Goal: Find specific page/section: Find specific page/section

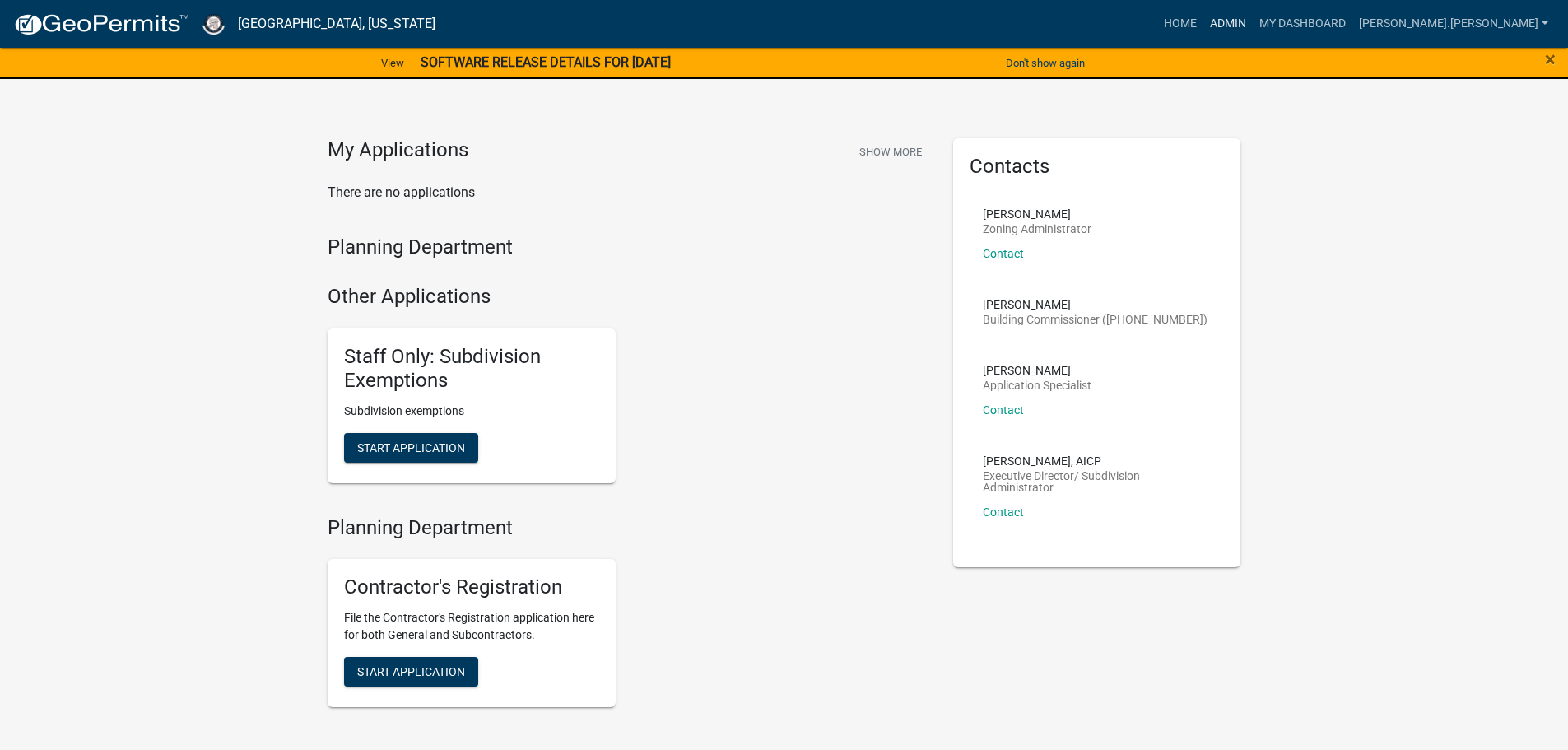
click at [1253, 17] on link "Admin" at bounding box center [1229, 24] width 50 height 32
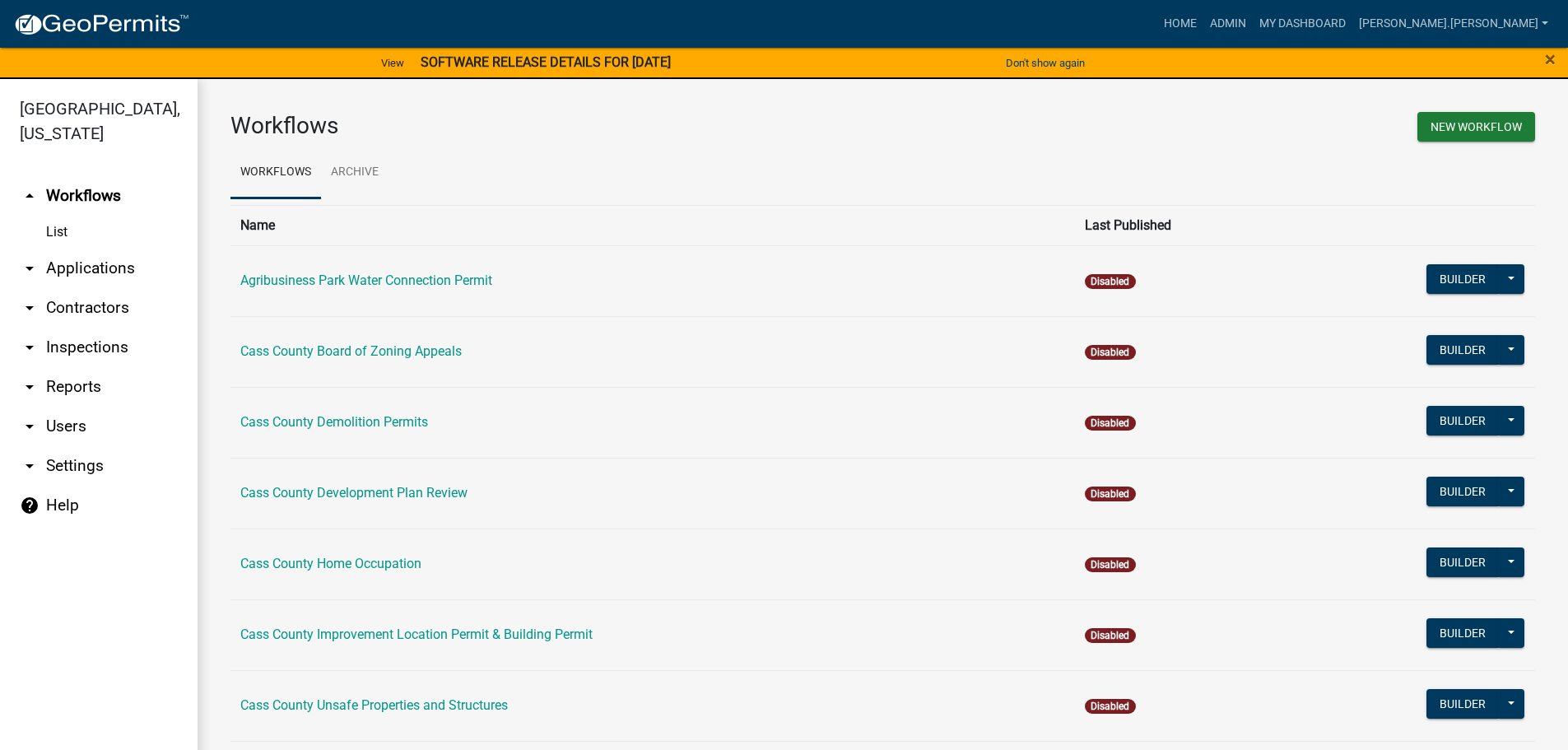
click at [78, 289] on link "arrow_drop_down Contractors" at bounding box center [98, 308] width 198 height 39
click at [72, 368] on link "arrow_drop_down Reports" at bounding box center [98, 387] width 198 height 39
select select "0: null"
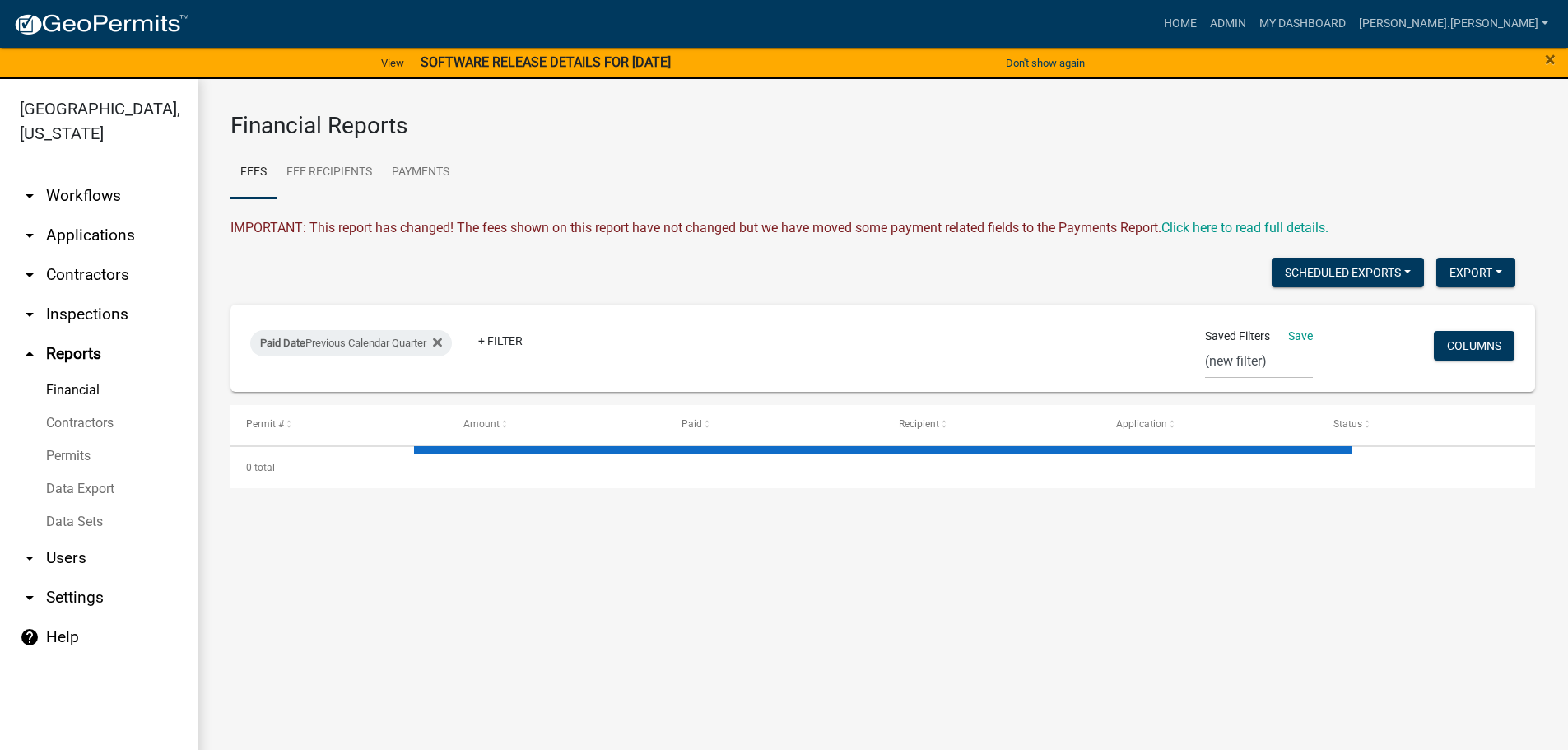
click at [72, 374] on link "Financial" at bounding box center [98, 390] width 198 height 32
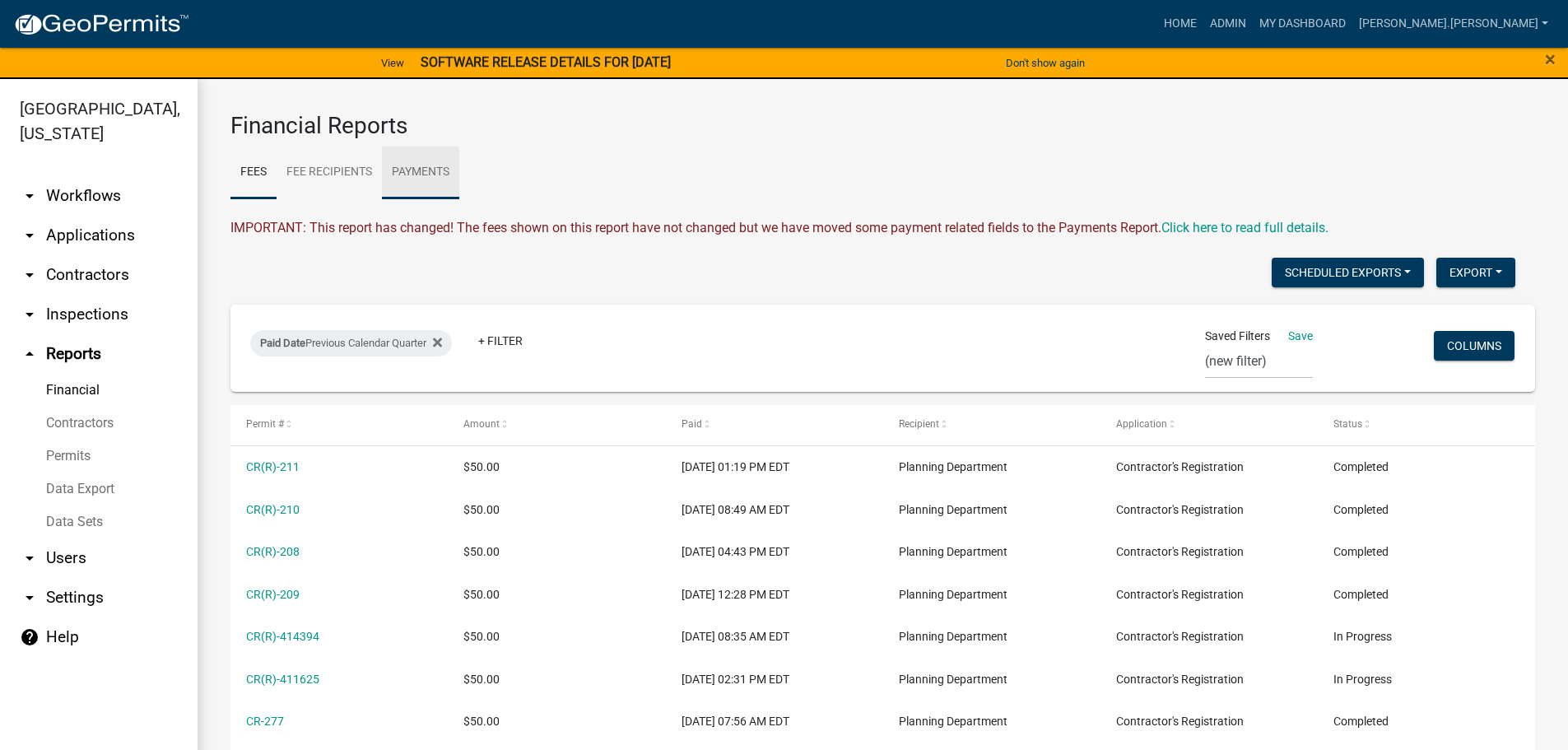
click at [421, 177] on link "Payments" at bounding box center [420, 172] width 77 height 53
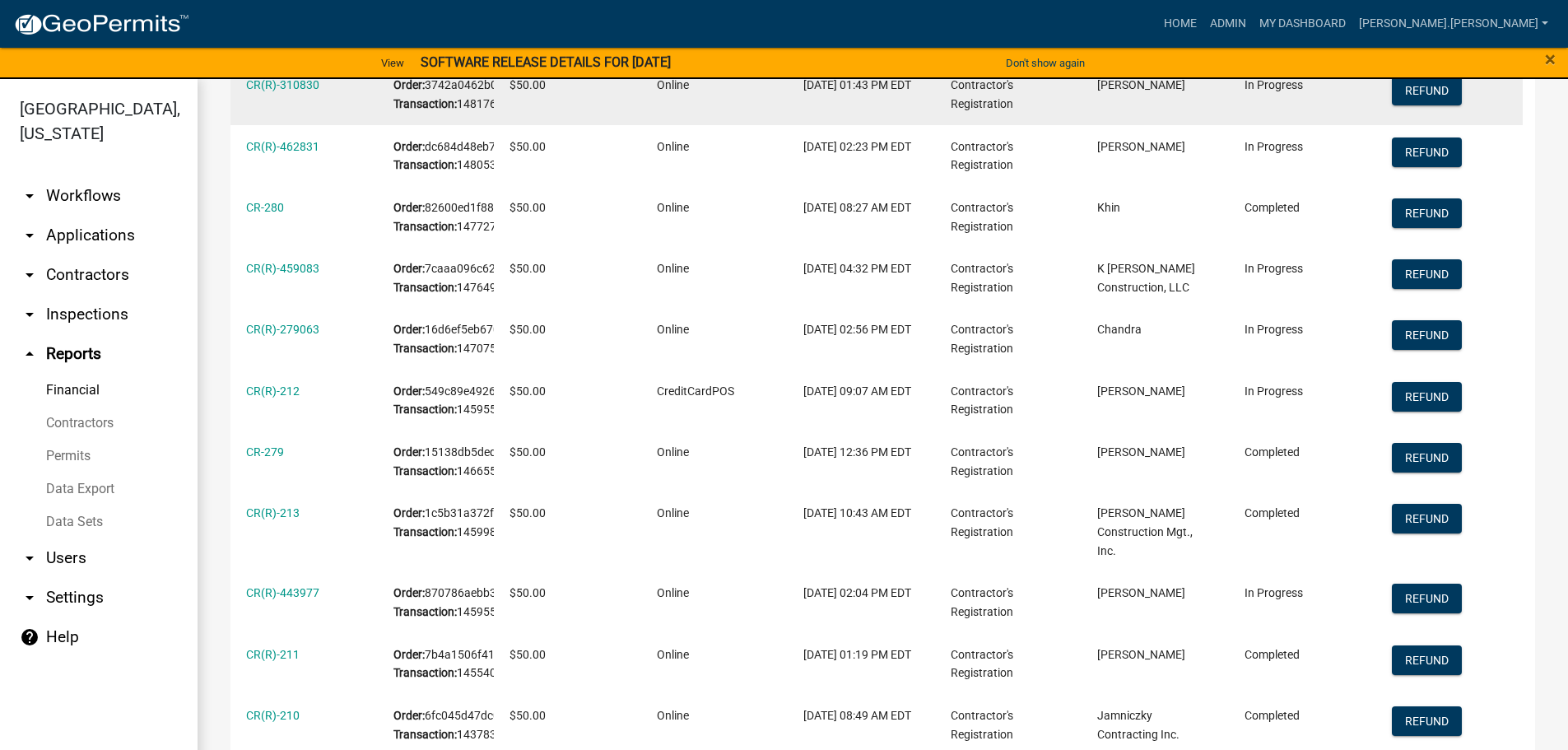
scroll to position [157, 0]
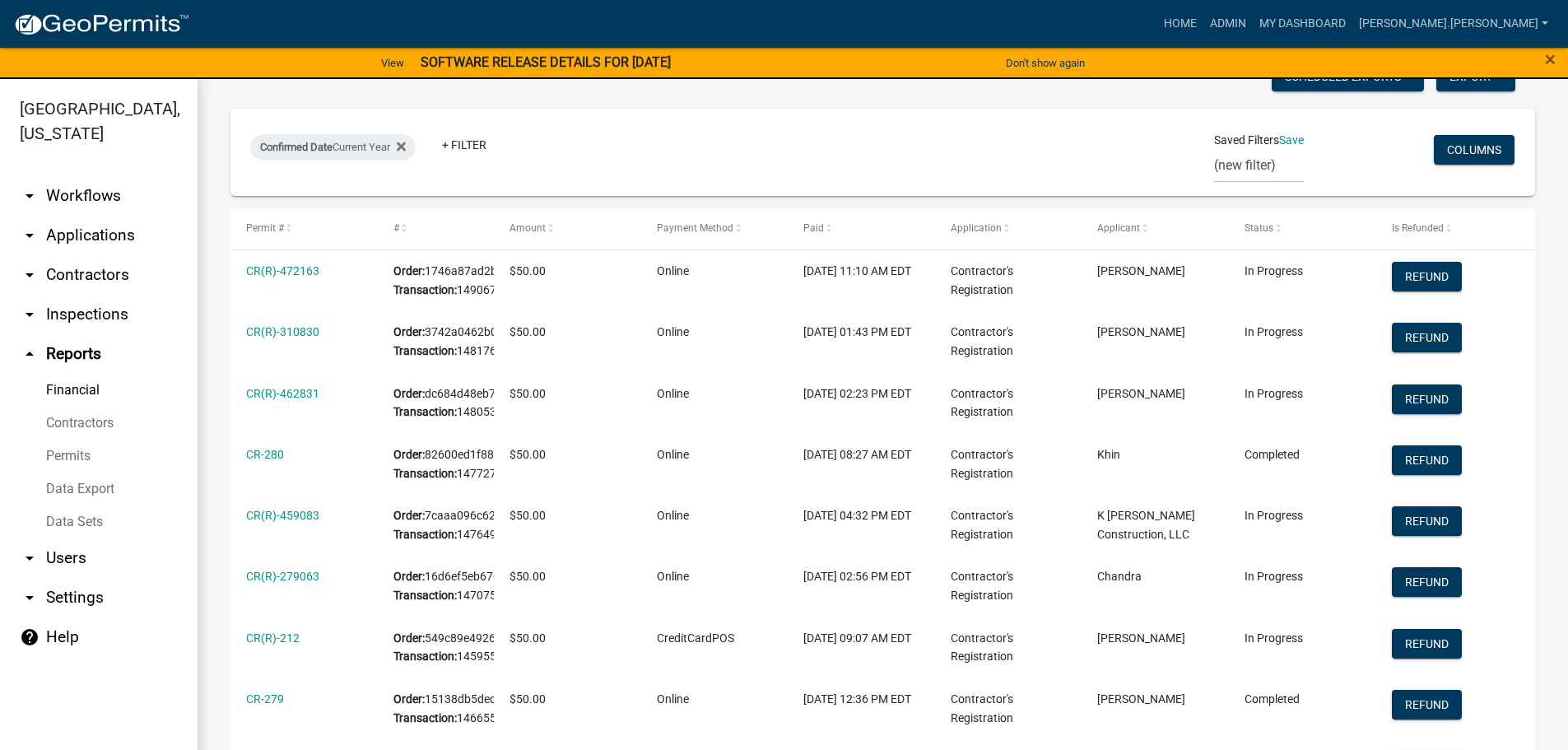
click at [81, 439] on link "Permits" at bounding box center [98, 456] width 198 height 32
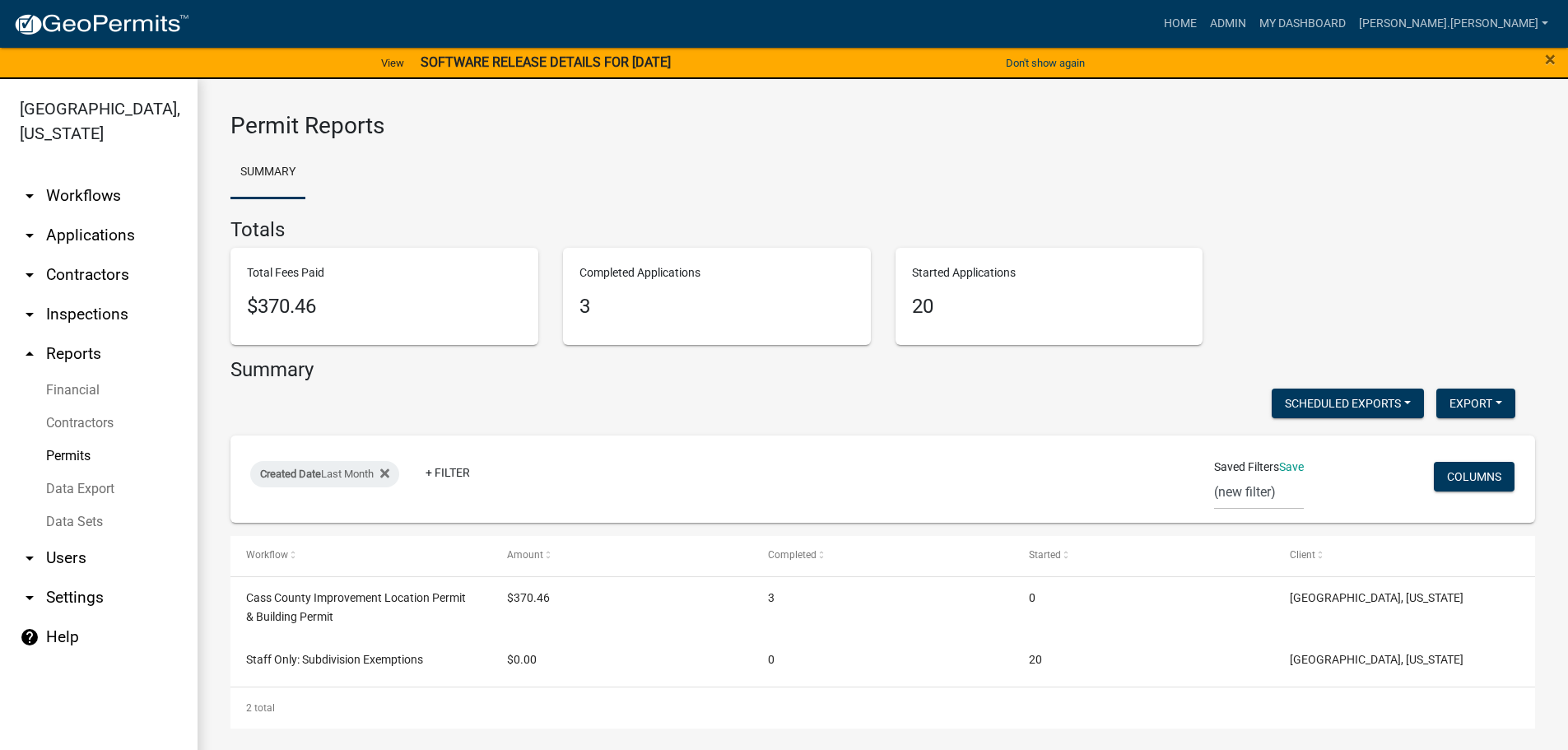
scroll to position [20, 0]
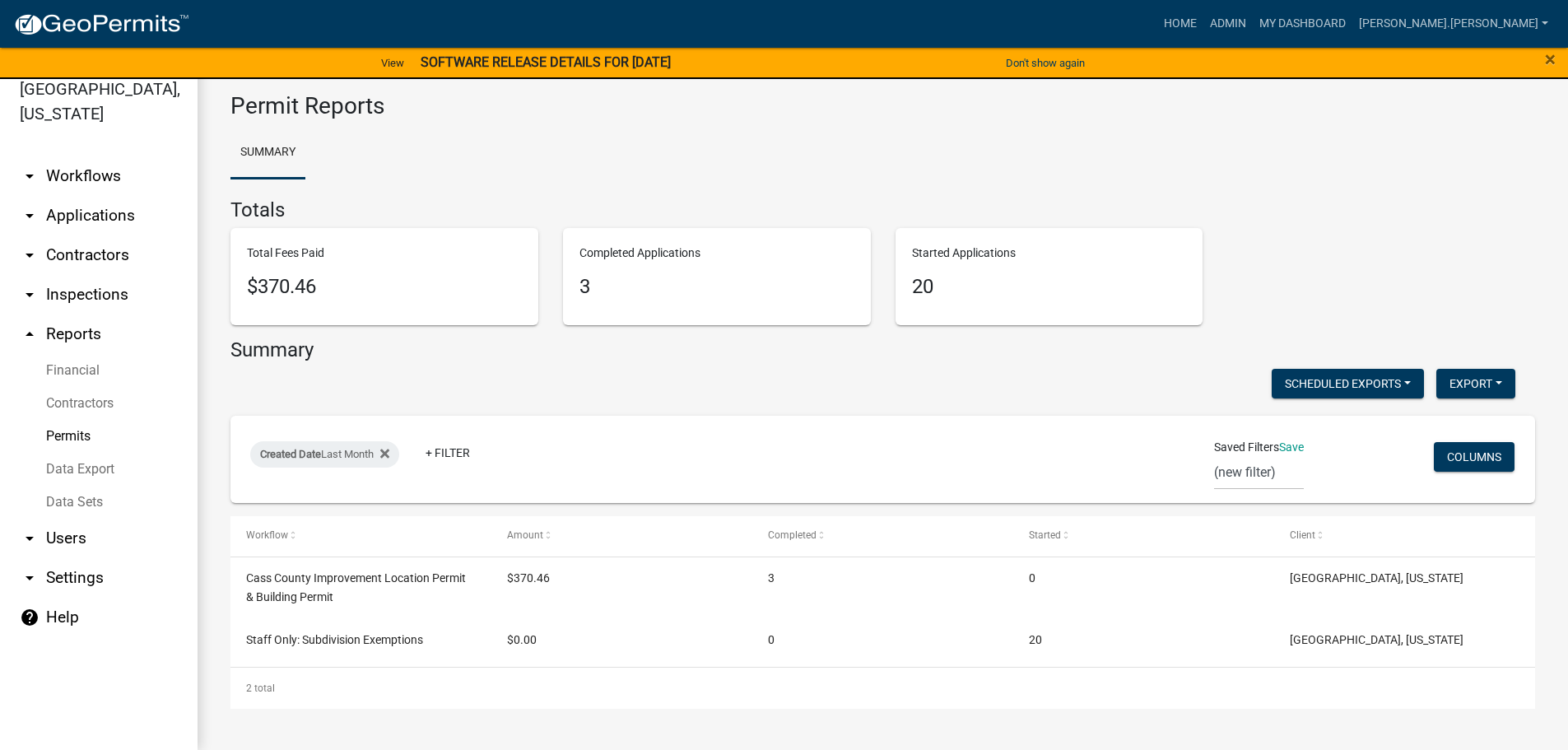
click at [73, 354] on link "Financial" at bounding box center [98, 371] width 198 height 32
select select "0: null"
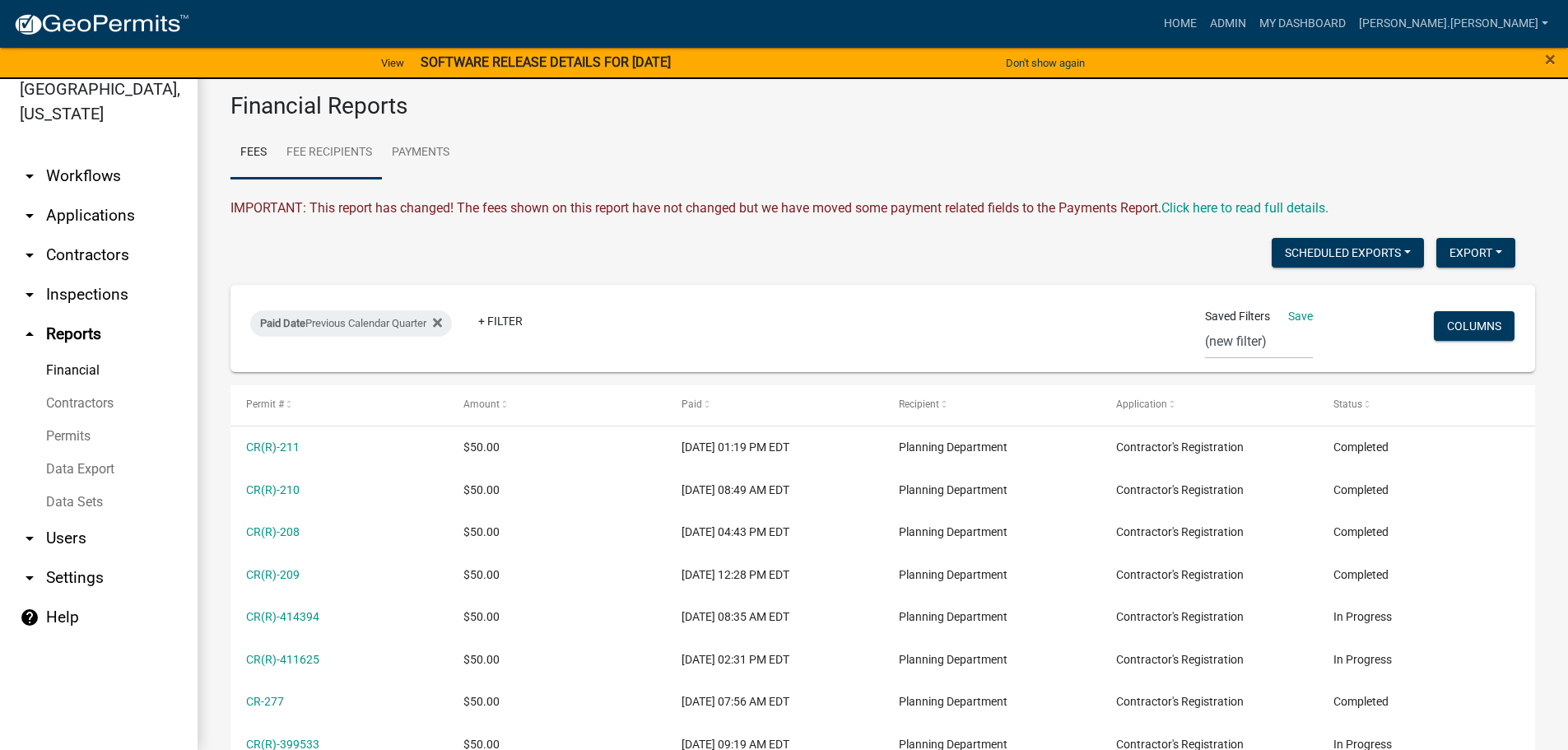
click at [342, 148] on link "Fee Recipients" at bounding box center [329, 153] width 105 height 53
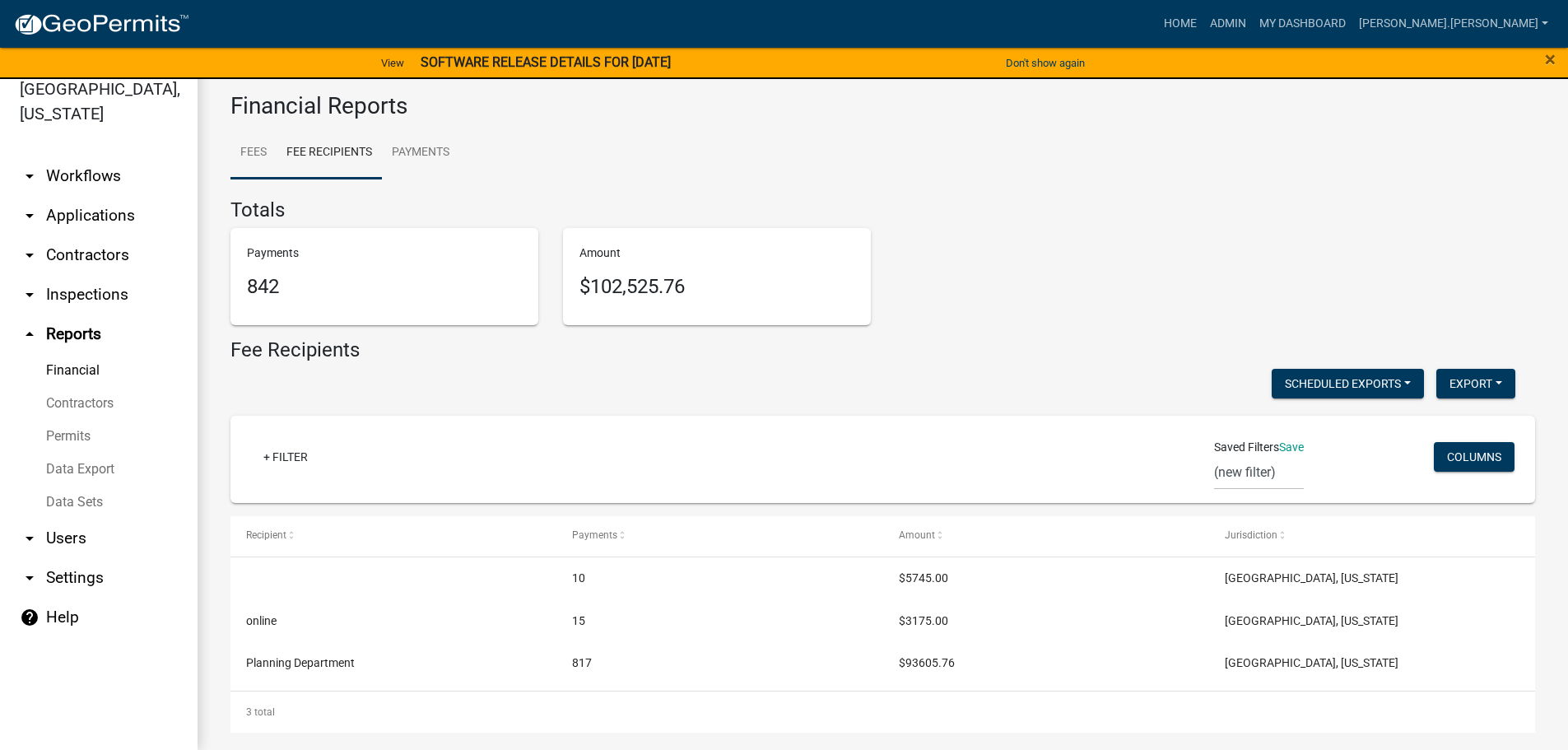
click at [257, 155] on link "Fees" at bounding box center [253, 153] width 46 height 53
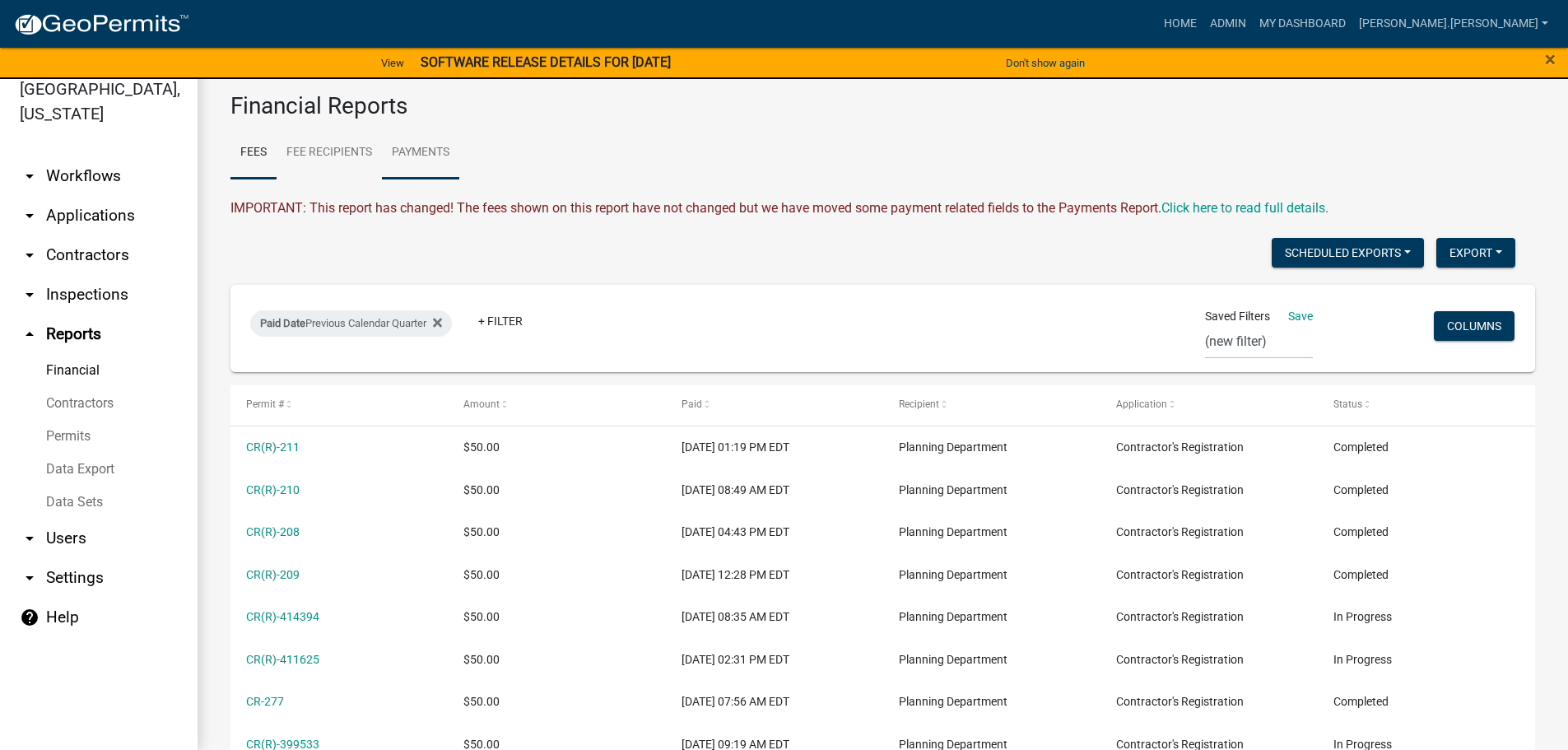
click at [417, 146] on link "Payments" at bounding box center [420, 153] width 77 height 53
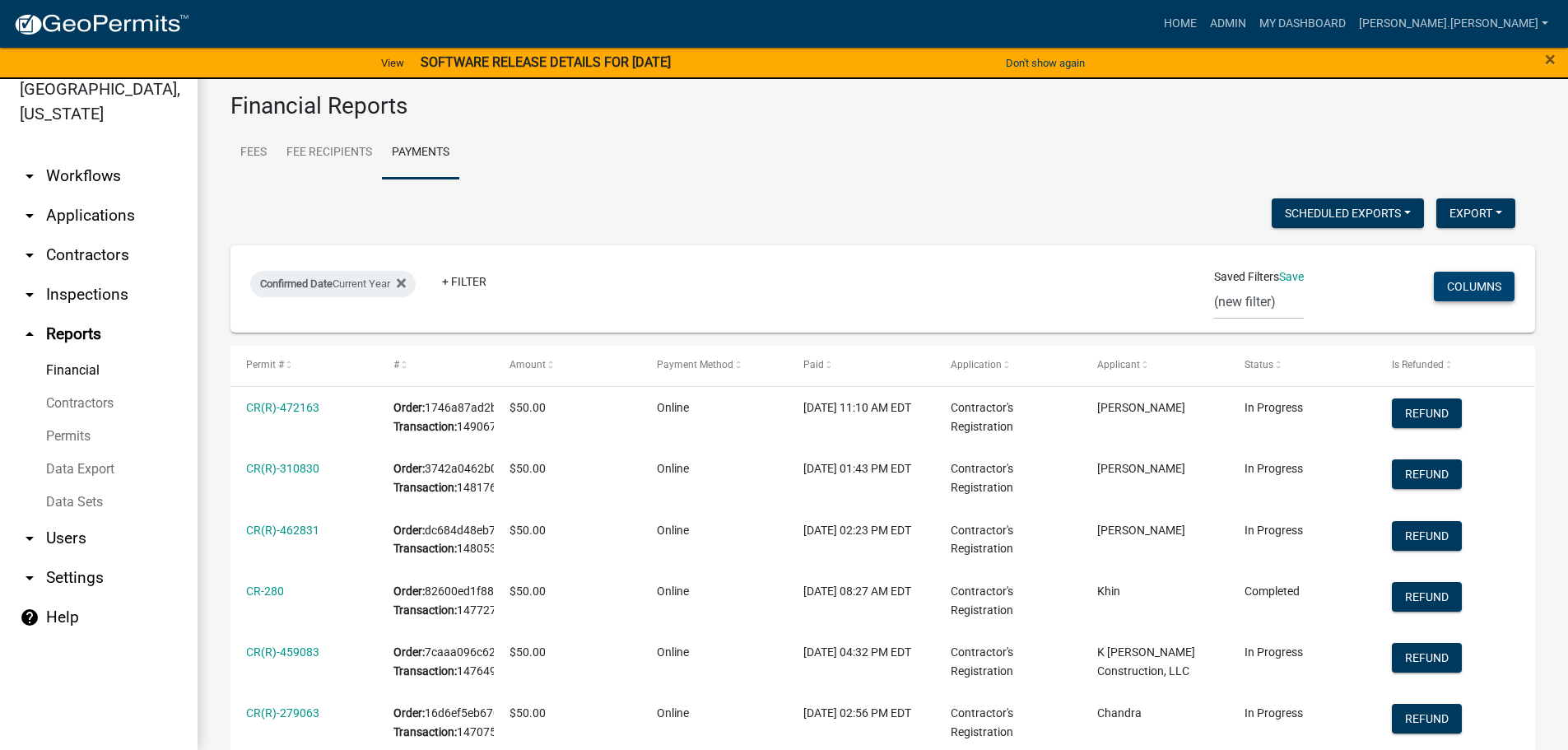
click at [1443, 287] on button "Columns" at bounding box center [1474, 287] width 80 height 30
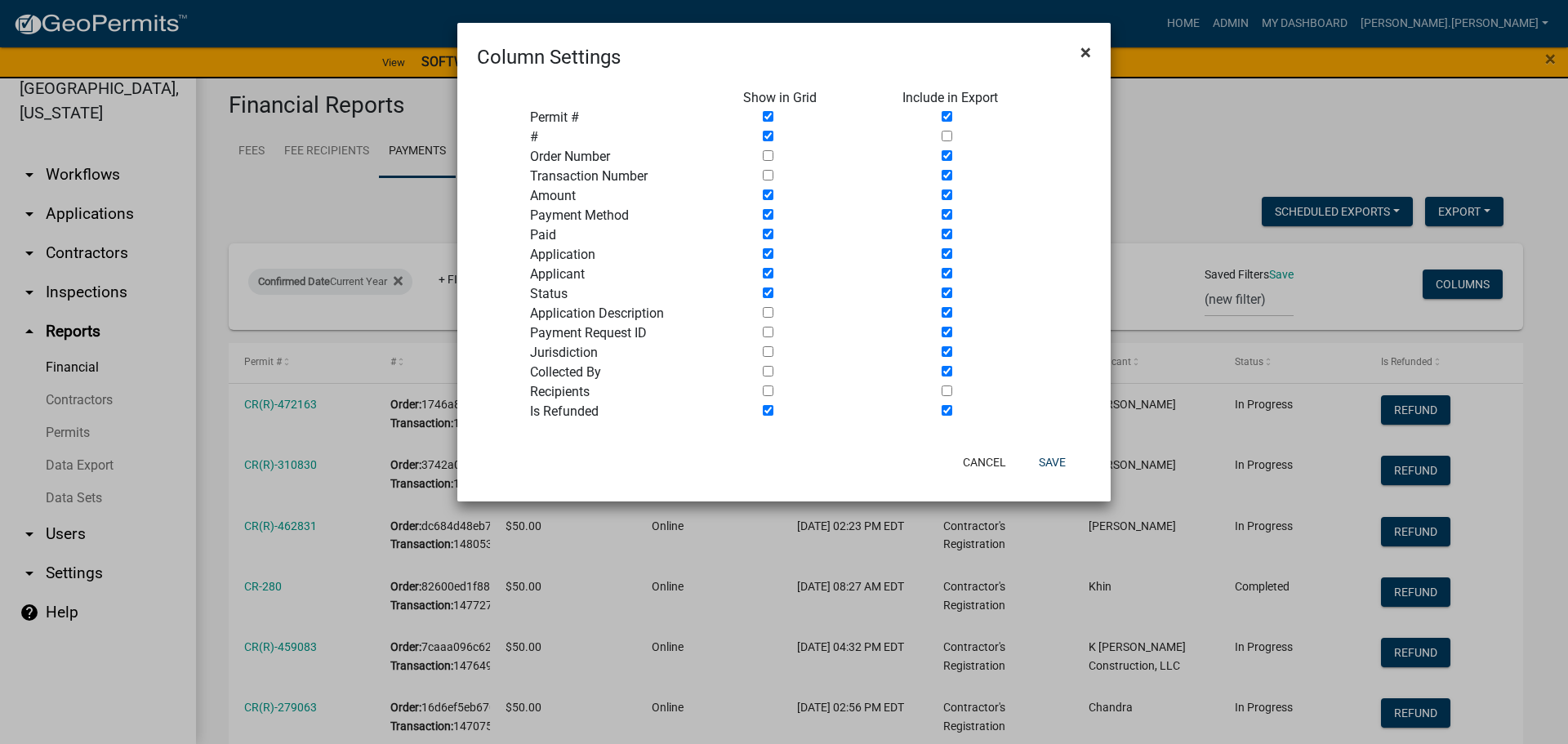
click at [1088, 56] on span "×" at bounding box center [1086, 52] width 10 height 23
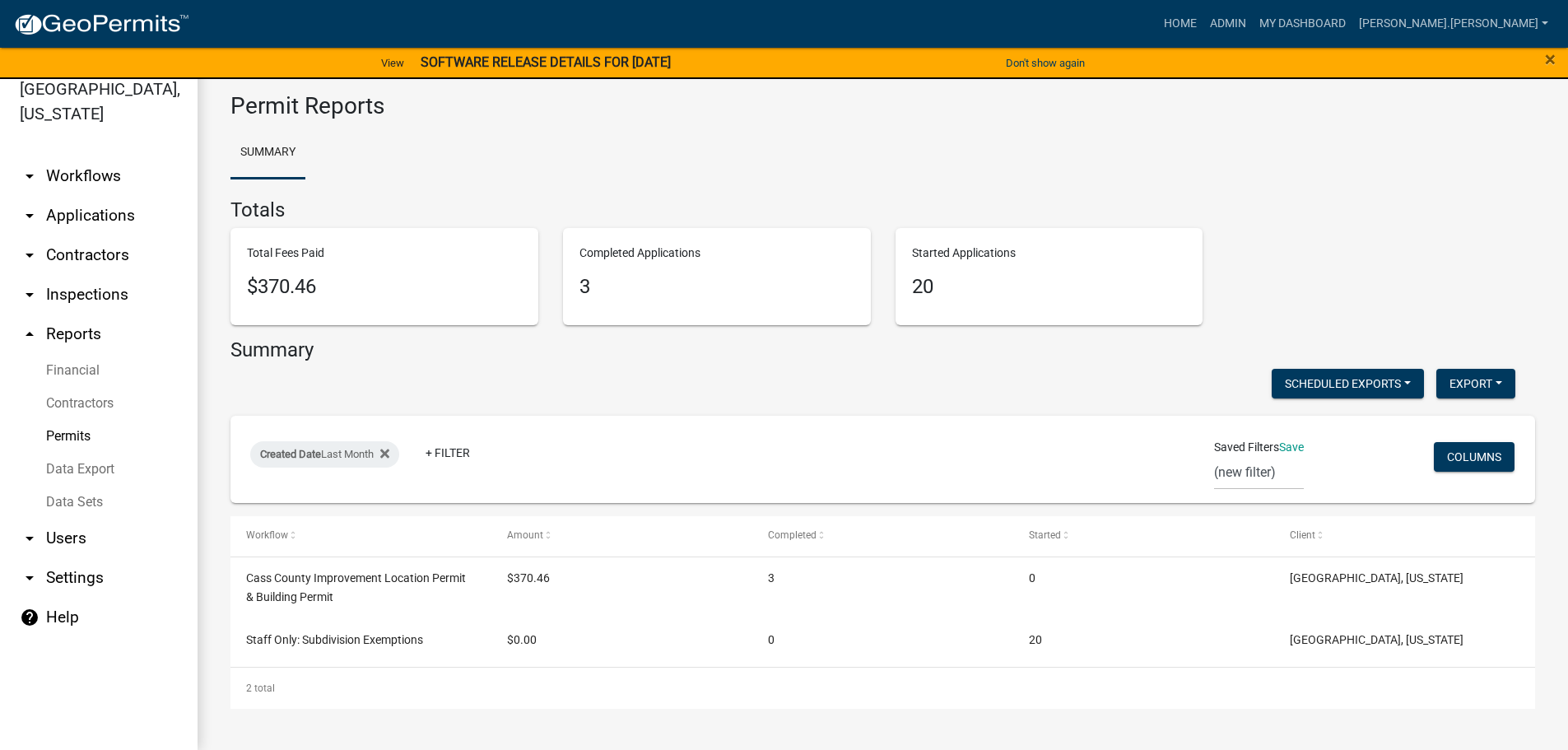
click at [78, 196] on link "arrow_drop_down Applications" at bounding box center [98, 215] width 198 height 39
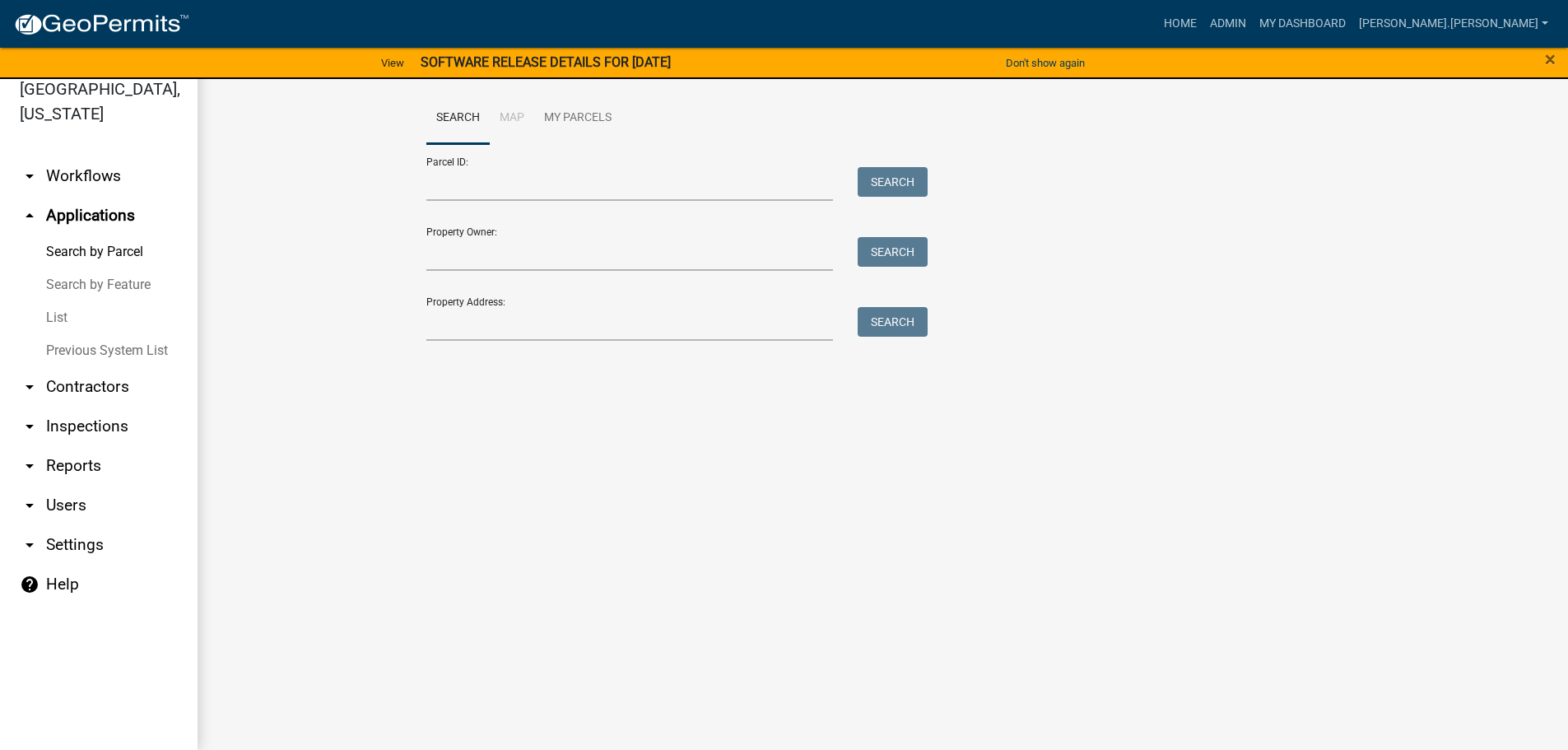
click at [59, 302] on link "List" at bounding box center [98, 318] width 198 height 32
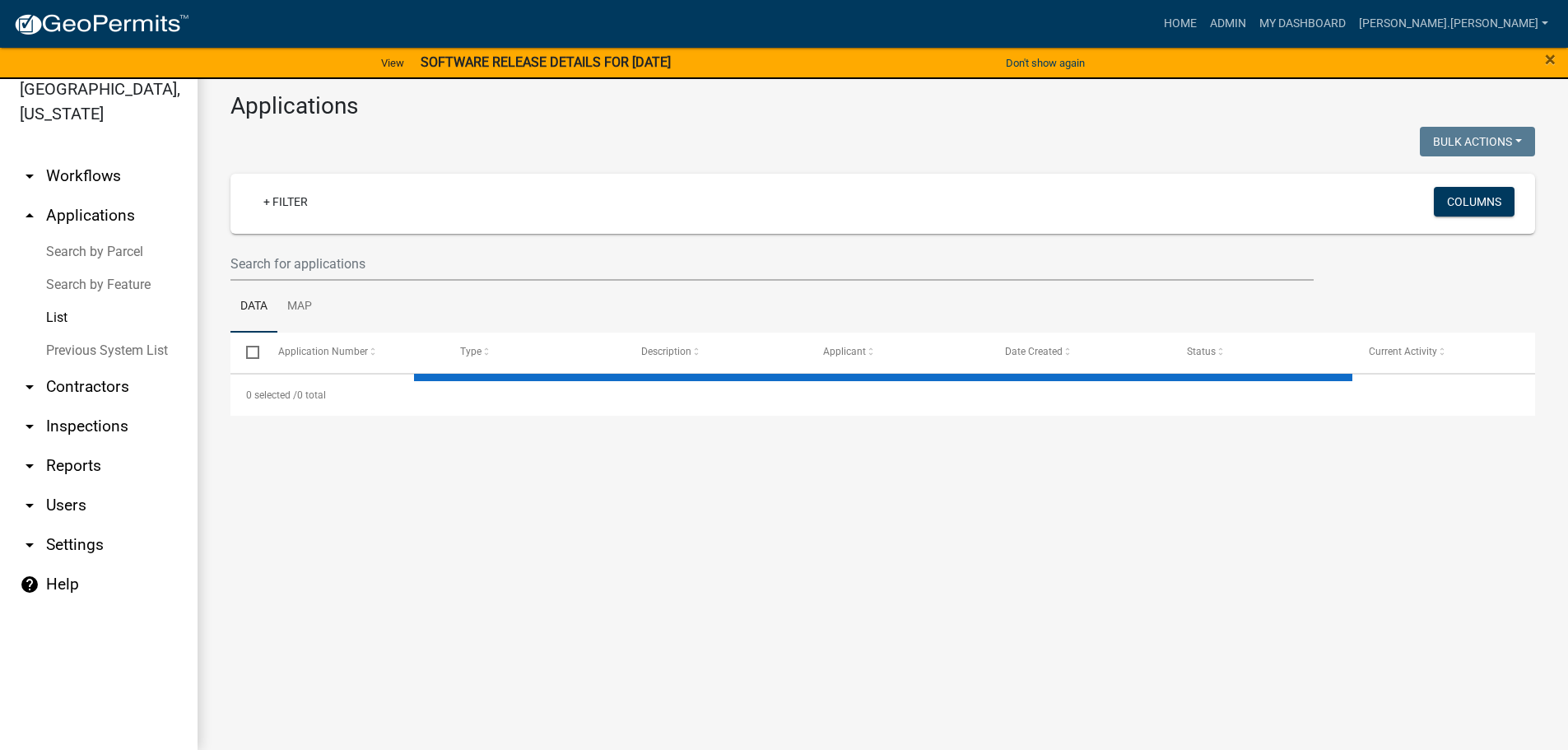
select select "3: 100"
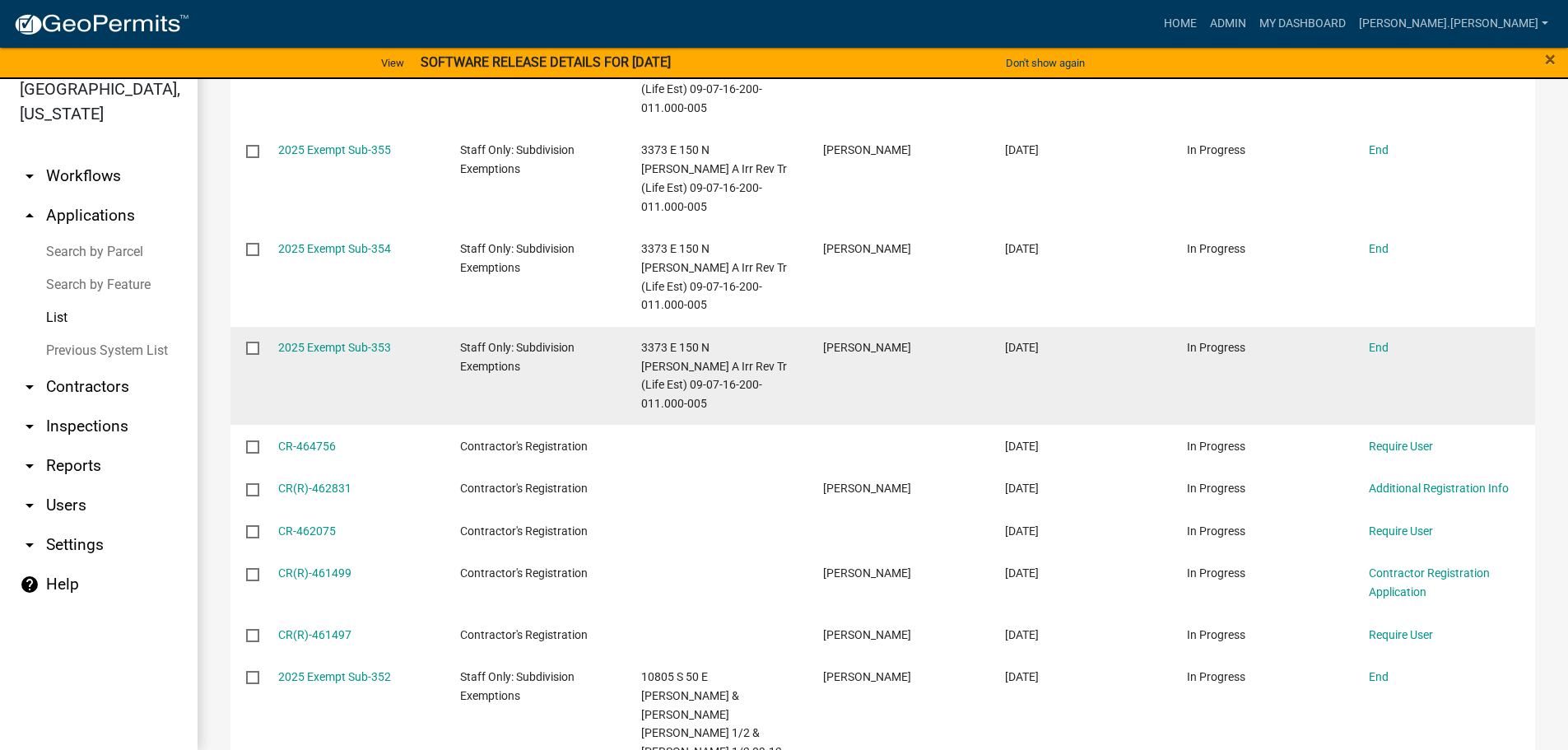
scroll to position [2306, 0]
